Goal: Task Accomplishment & Management: Use online tool/utility

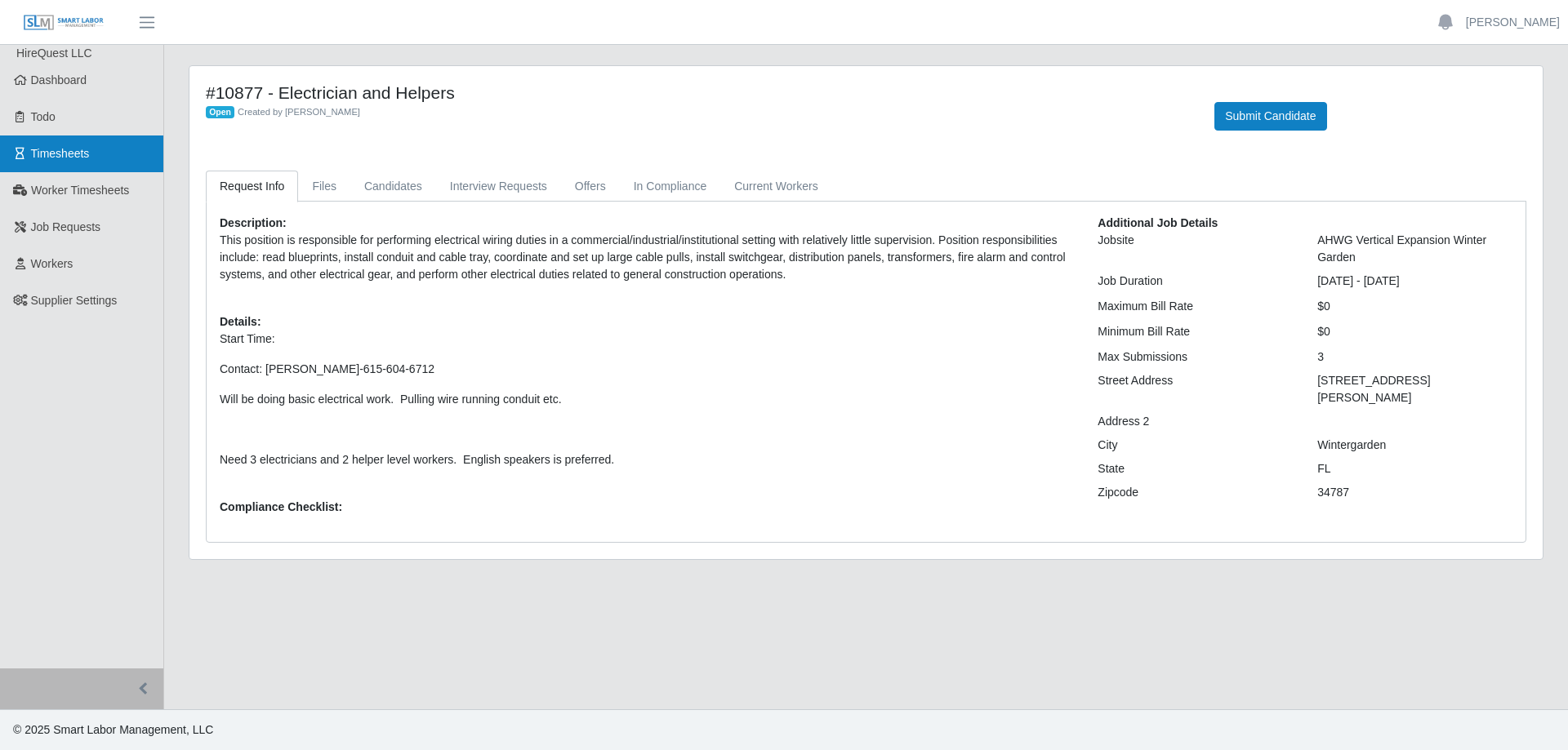
click at [85, 154] on span "Timesheets" at bounding box center [60, 154] width 59 height 13
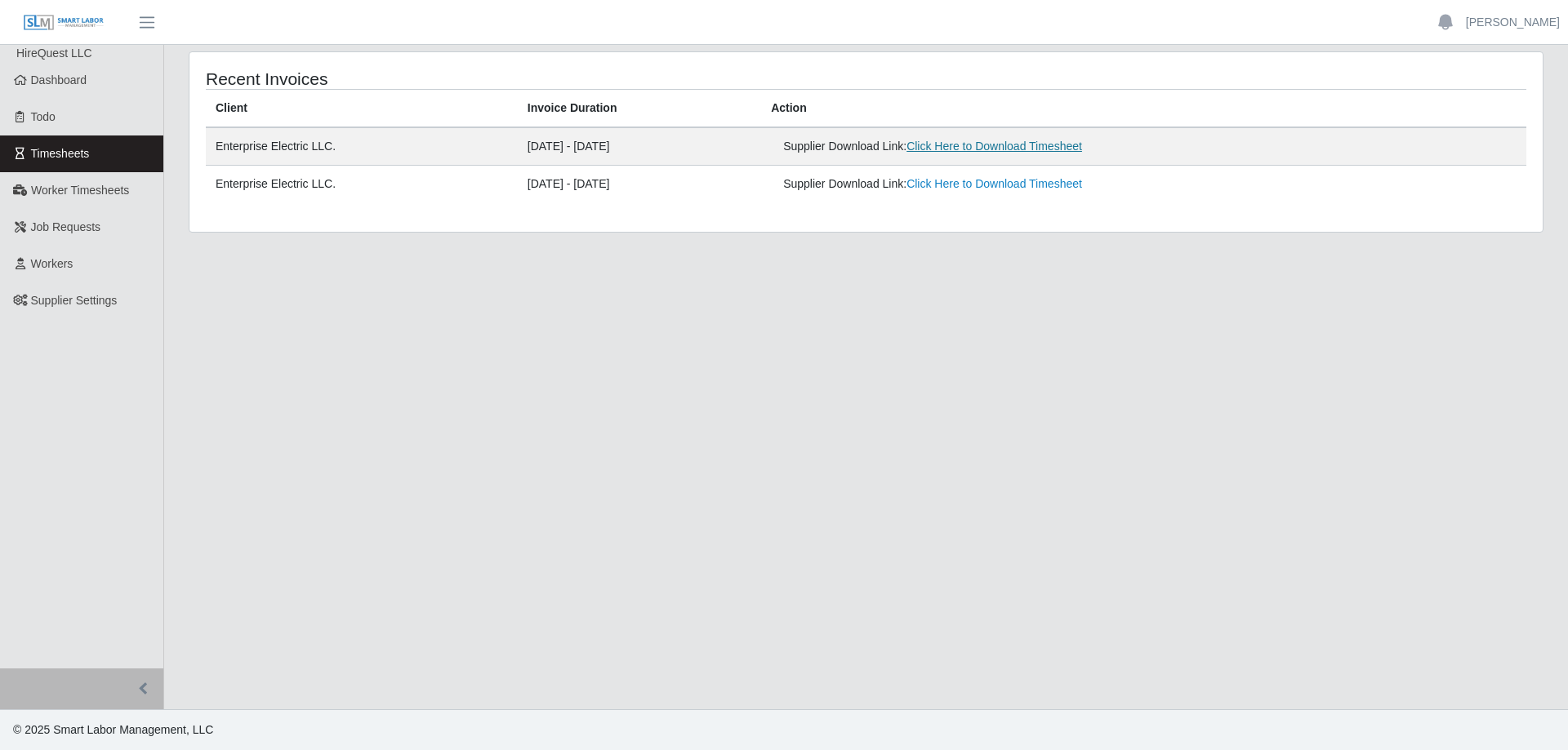
click at [1005, 146] on link "Click Here to Download Timesheet" at bounding box center [995, 146] width 176 height 13
click at [915, 28] on header "Elizabeth Crowley Account Settings Logout" at bounding box center [784, 23] width 1568 height 45
